Goal: Task Accomplishment & Management: Use online tool/utility

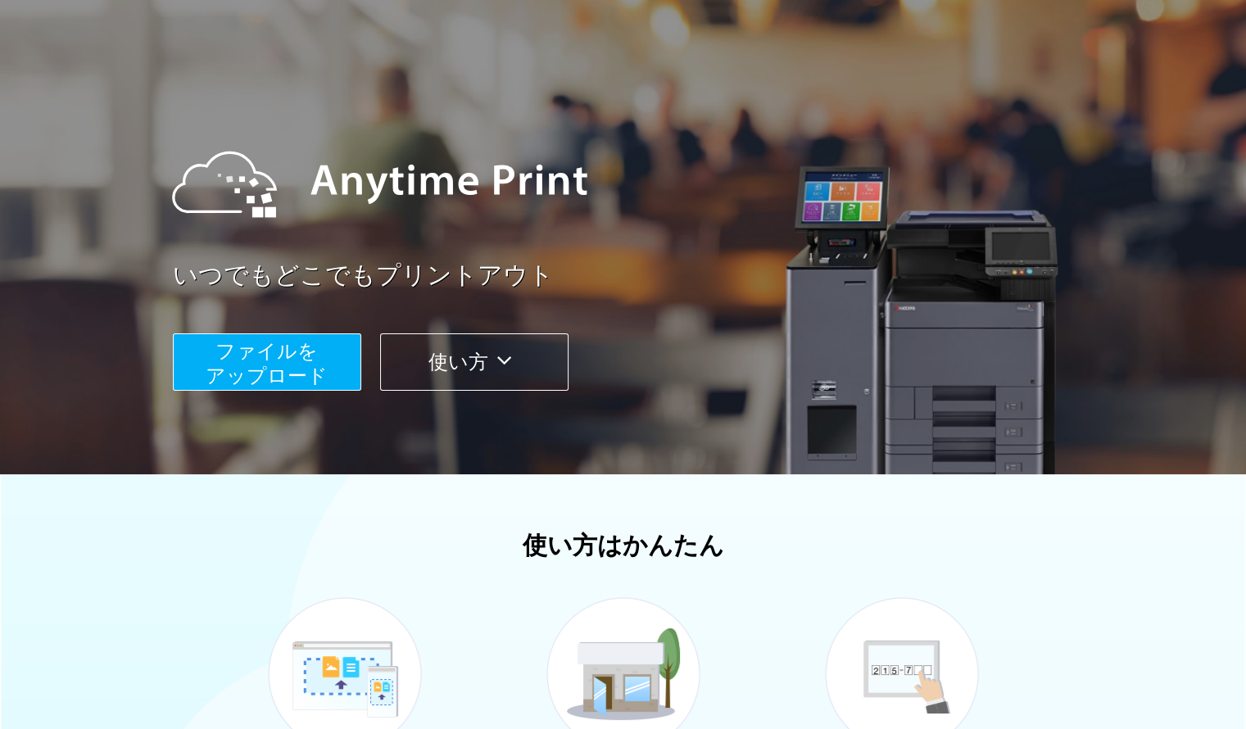
scroll to position [56, 0]
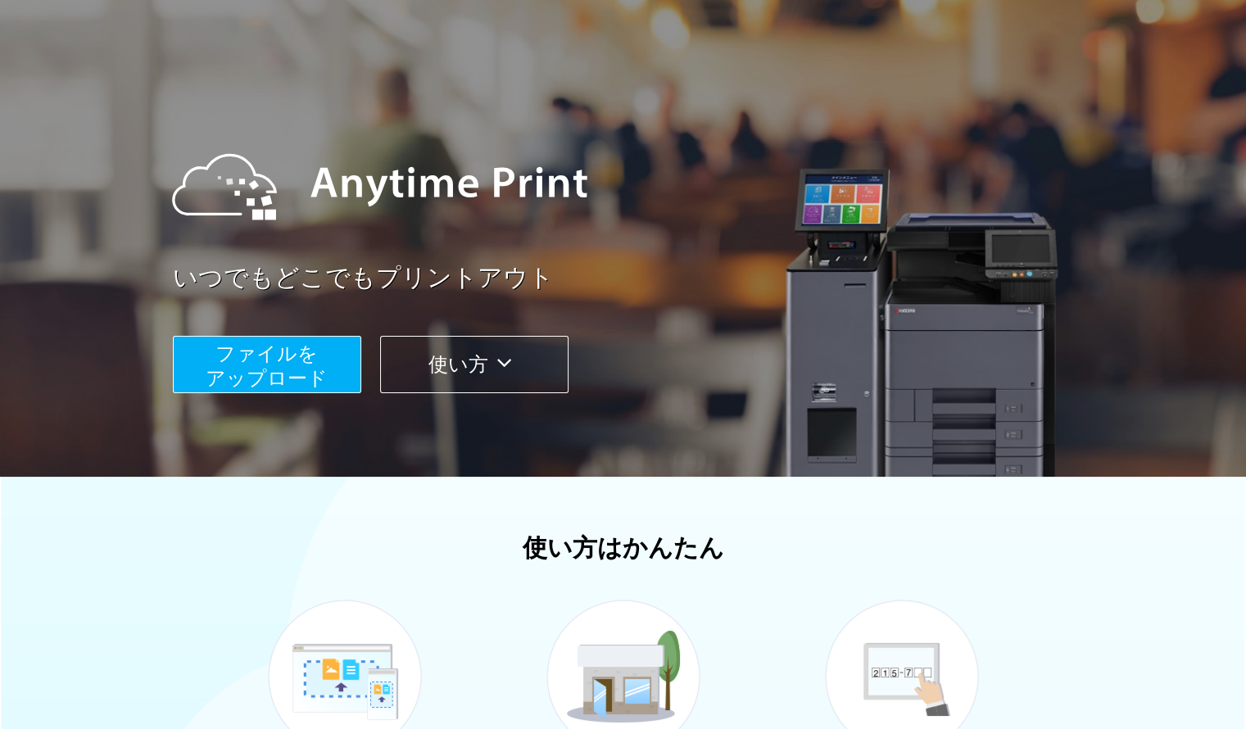
click at [284, 364] on span "ファイルを ​​アップロード" at bounding box center [267, 365] width 122 height 47
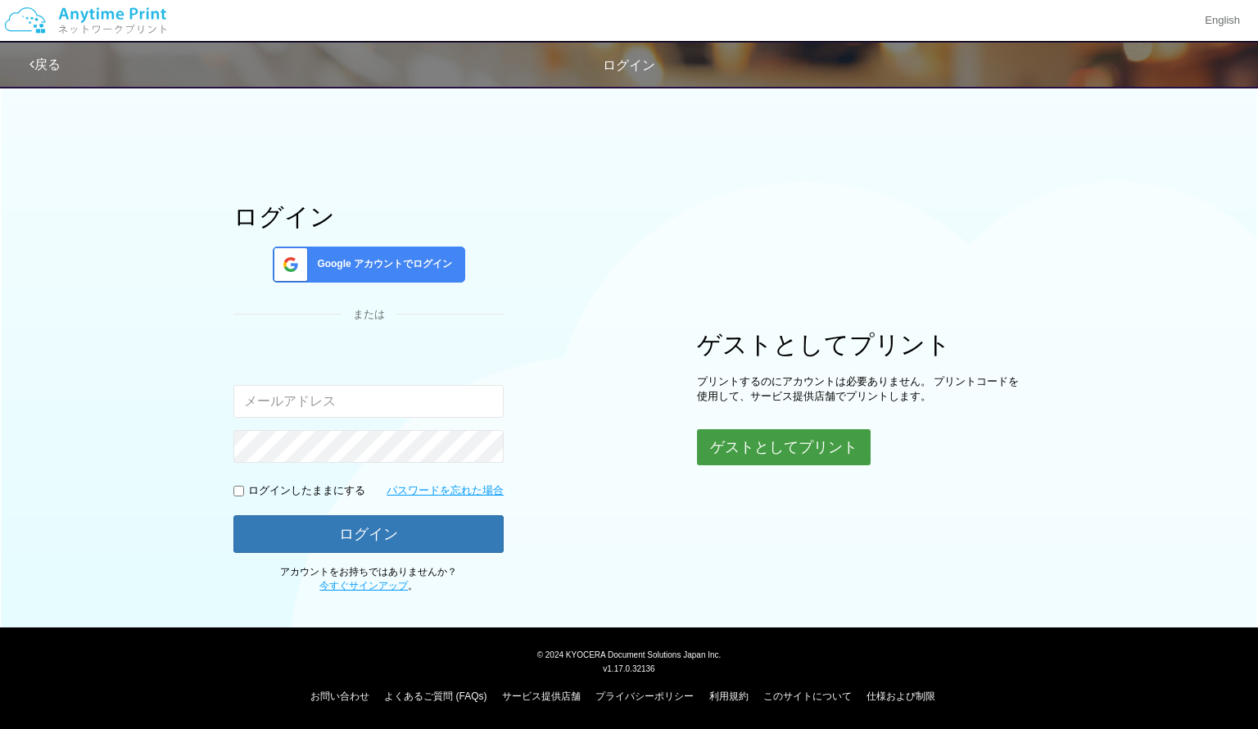
click at [822, 429] on button "ゲストとしてプリント" at bounding box center [784, 447] width 174 height 36
click at [812, 446] on button "ゲストとしてプリント" at bounding box center [784, 447] width 174 height 36
click at [812, 446] on body "English 戻る ログイン ログイン Google アカウントでログイン または 入力されたメールアドレスまたはパスワードが正しくありません。" at bounding box center [629, 364] width 1258 height 729
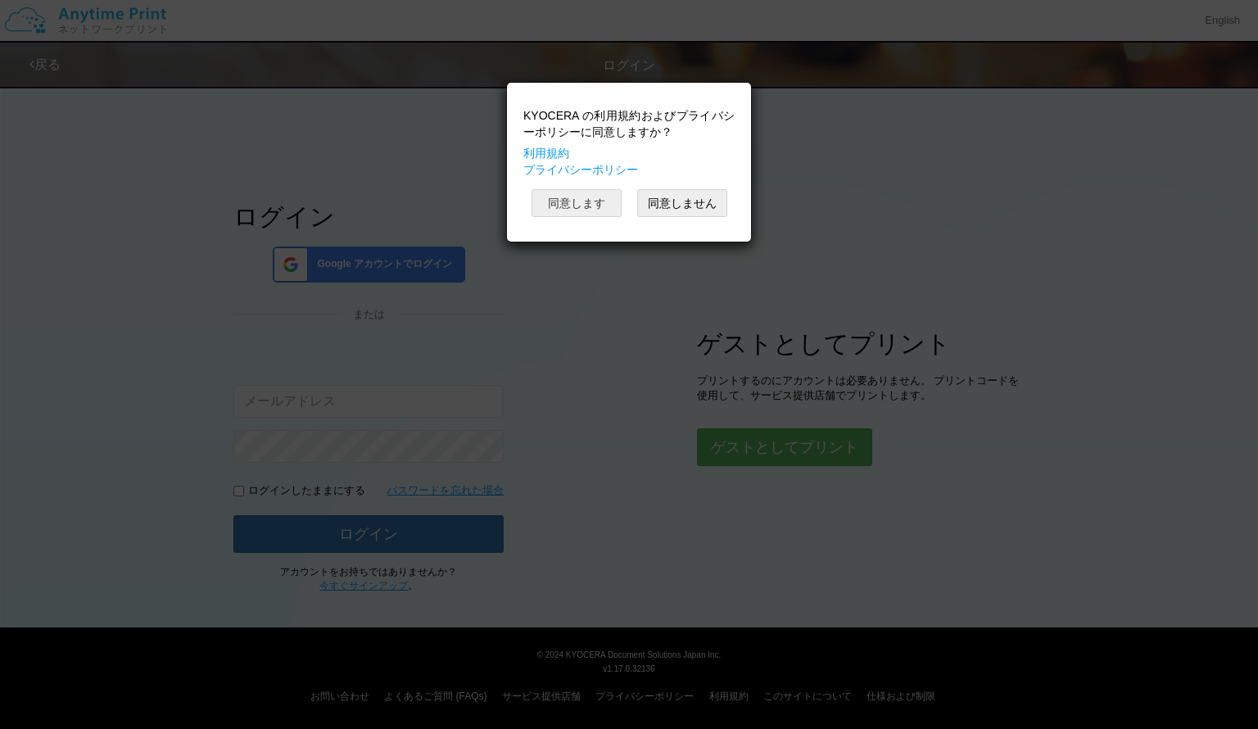
click at [589, 189] on button "同意します" at bounding box center [577, 203] width 90 height 28
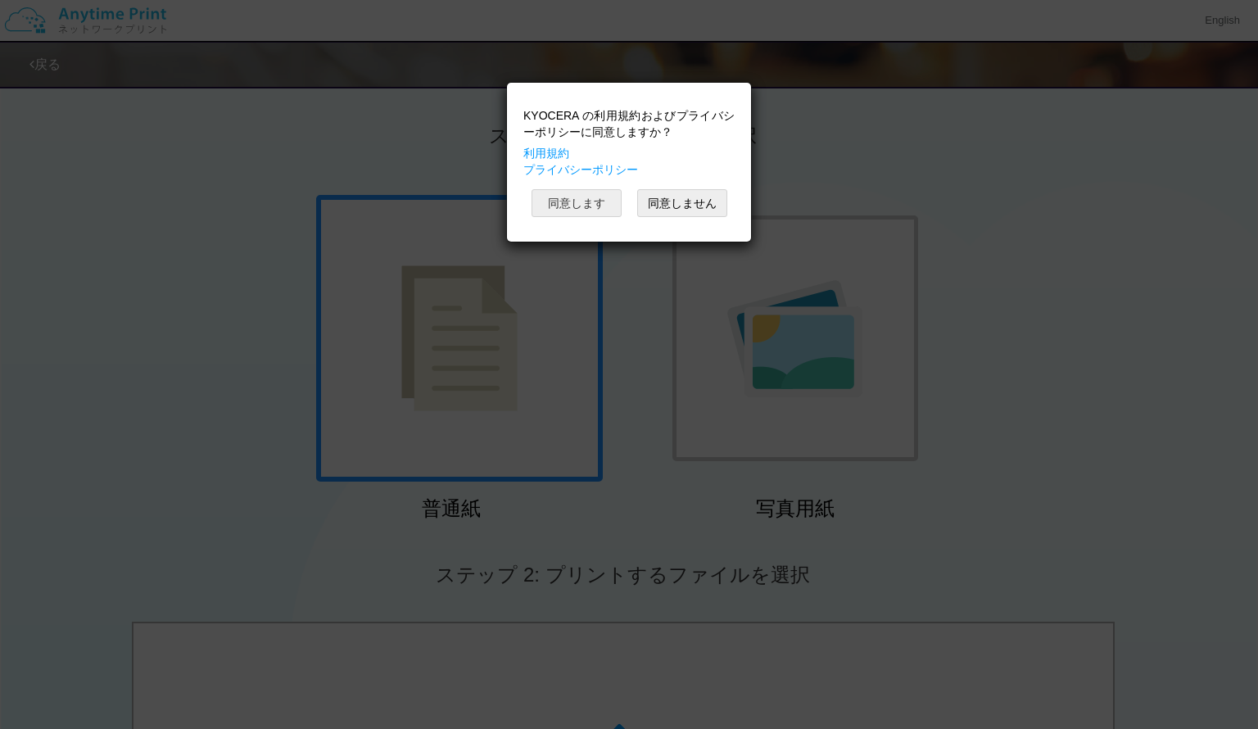
click at [580, 206] on button "同意します" at bounding box center [577, 203] width 90 height 28
click at [580, 204] on button "同意します" at bounding box center [577, 203] width 90 height 28
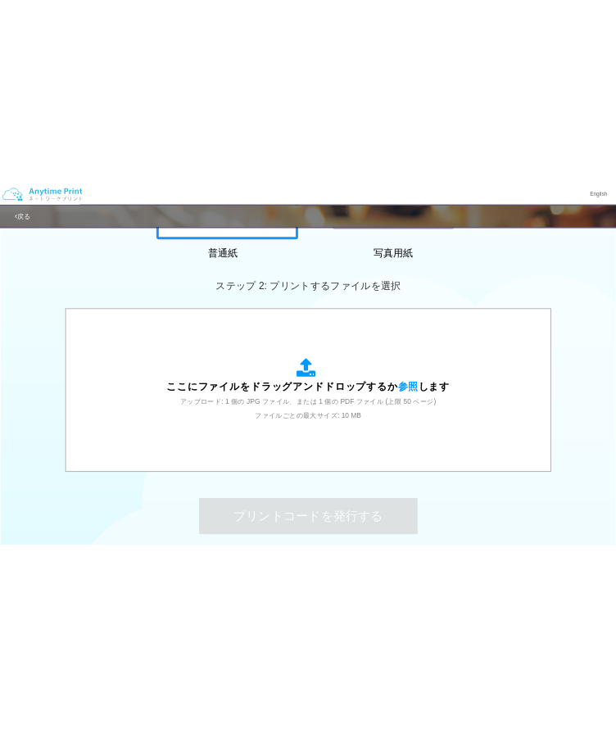
scroll to position [485, 0]
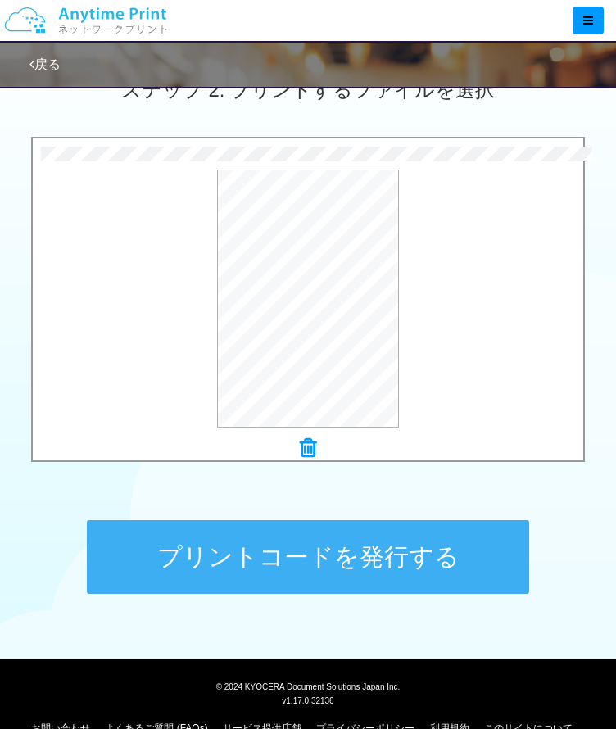
click at [283, 568] on button "プリントコードを発行する" at bounding box center [308, 557] width 442 height 74
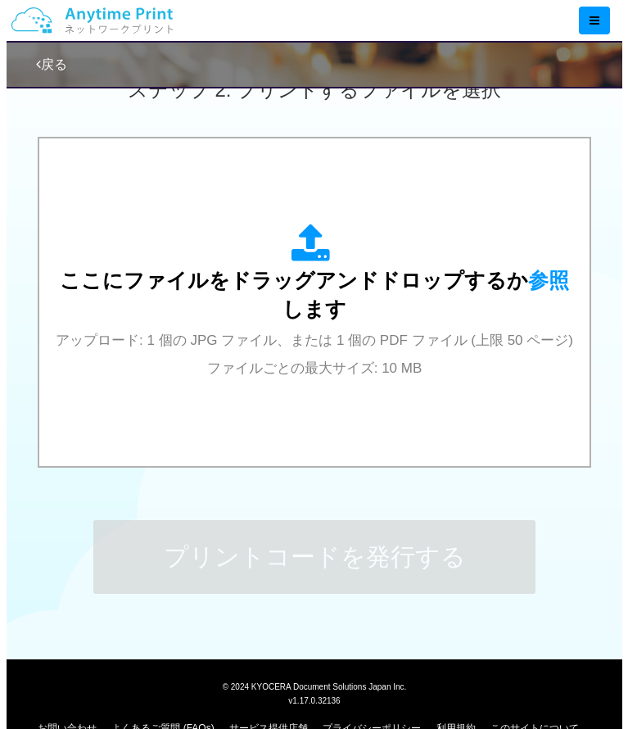
scroll to position [0, 0]
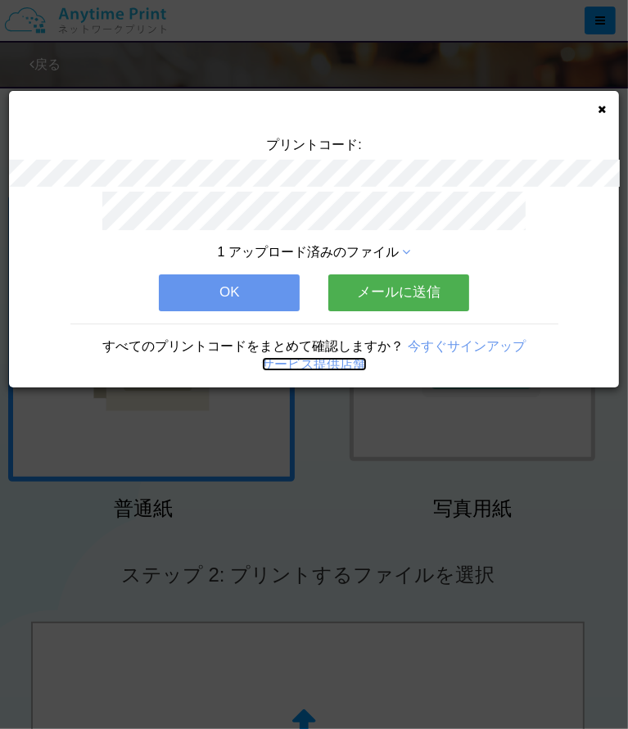
click at [297, 357] on link "サービス提供店舗" at bounding box center [314, 364] width 105 height 14
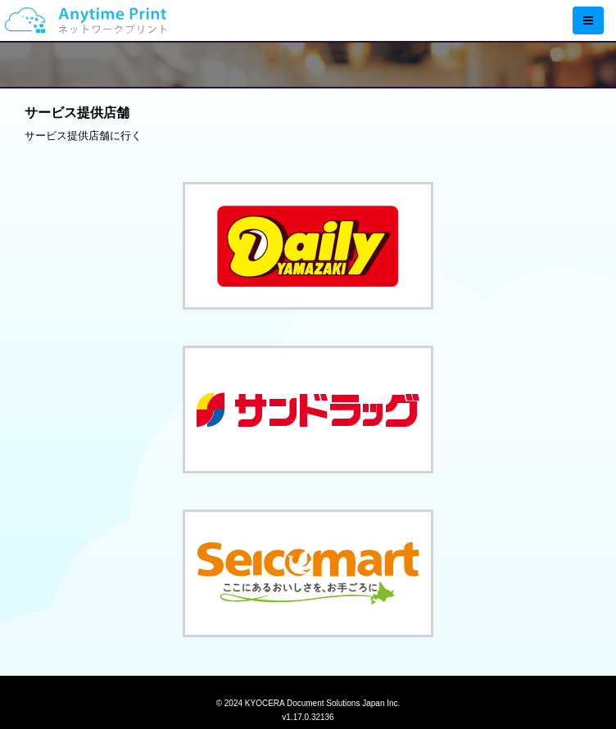
scroll to position [73, 0]
